Goal: Navigation & Orientation: Understand site structure

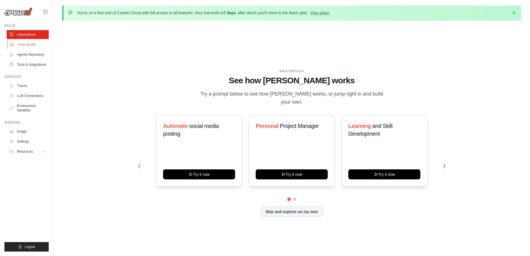
click at [37, 45] on link "Crew Studio" at bounding box center [28, 44] width 42 height 9
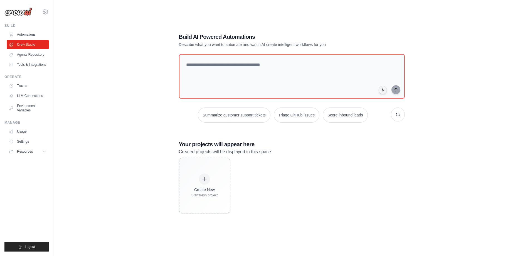
scroll to position [31, 0]
click at [25, 57] on link "Agents Repository" at bounding box center [28, 54] width 42 height 9
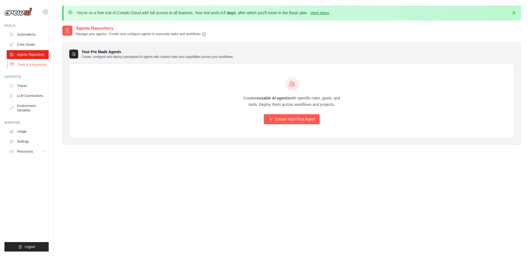
click at [41, 65] on link "Tools & Integrations" at bounding box center [28, 64] width 42 height 9
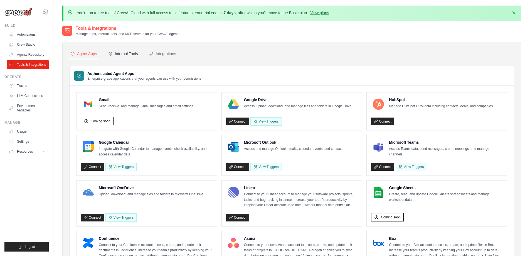
click at [119, 55] on div "Internal Tools" at bounding box center [123, 54] width 30 height 6
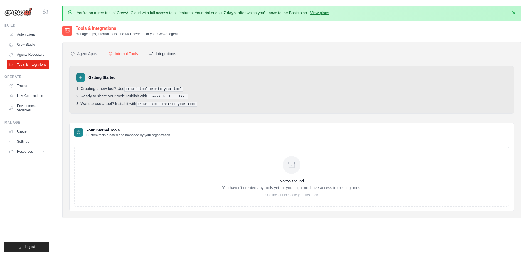
click at [167, 53] on div "Integrations" at bounding box center [162, 54] width 27 height 6
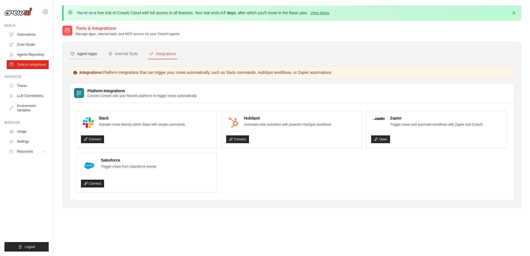
click at [80, 53] on div "Agent Apps" at bounding box center [83, 54] width 27 height 6
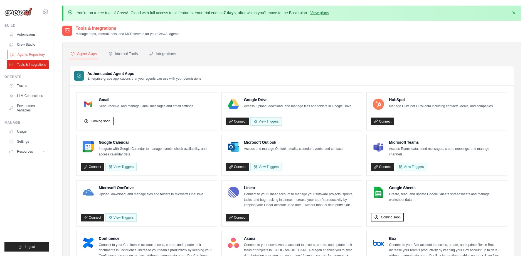
click at [42, 56] on link "Agents Repository" at bounding box center [28, 54] width 42 height 9
